Goal: Information Seeking & Learning: Learn about a topic

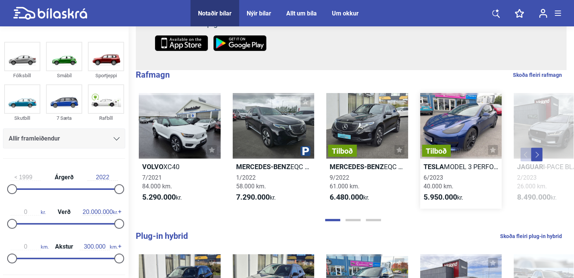
scroll to position [151, 0]
click at [369, 124] on div "Tilboð" at bounding box center [367, 125] width 82 height 65
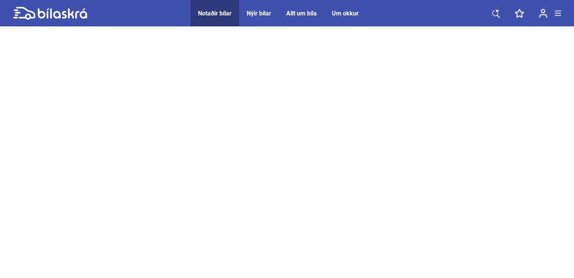
scroll to position [38, 0]
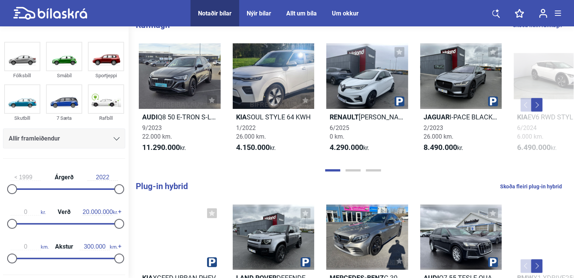
scroll to position [196, 0]
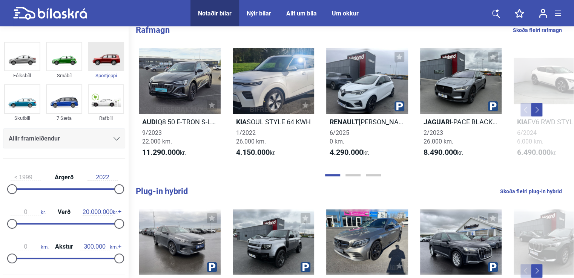
click at [98, 61] on img at bounding box center [106, 57] width 35 height 28
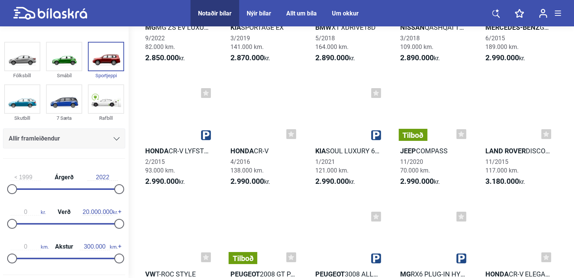
scroll to position [1245, 0]
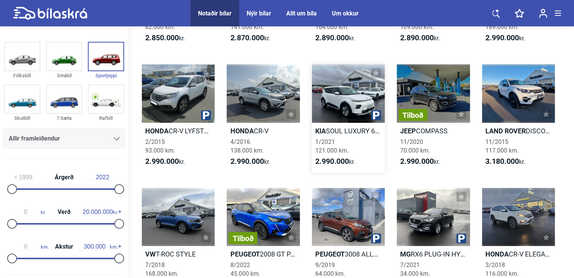
click at [346, 101] on div at bounding box center [348, 94] width 73 height 58
